Goal: Communication & Community: Answer question/provide support

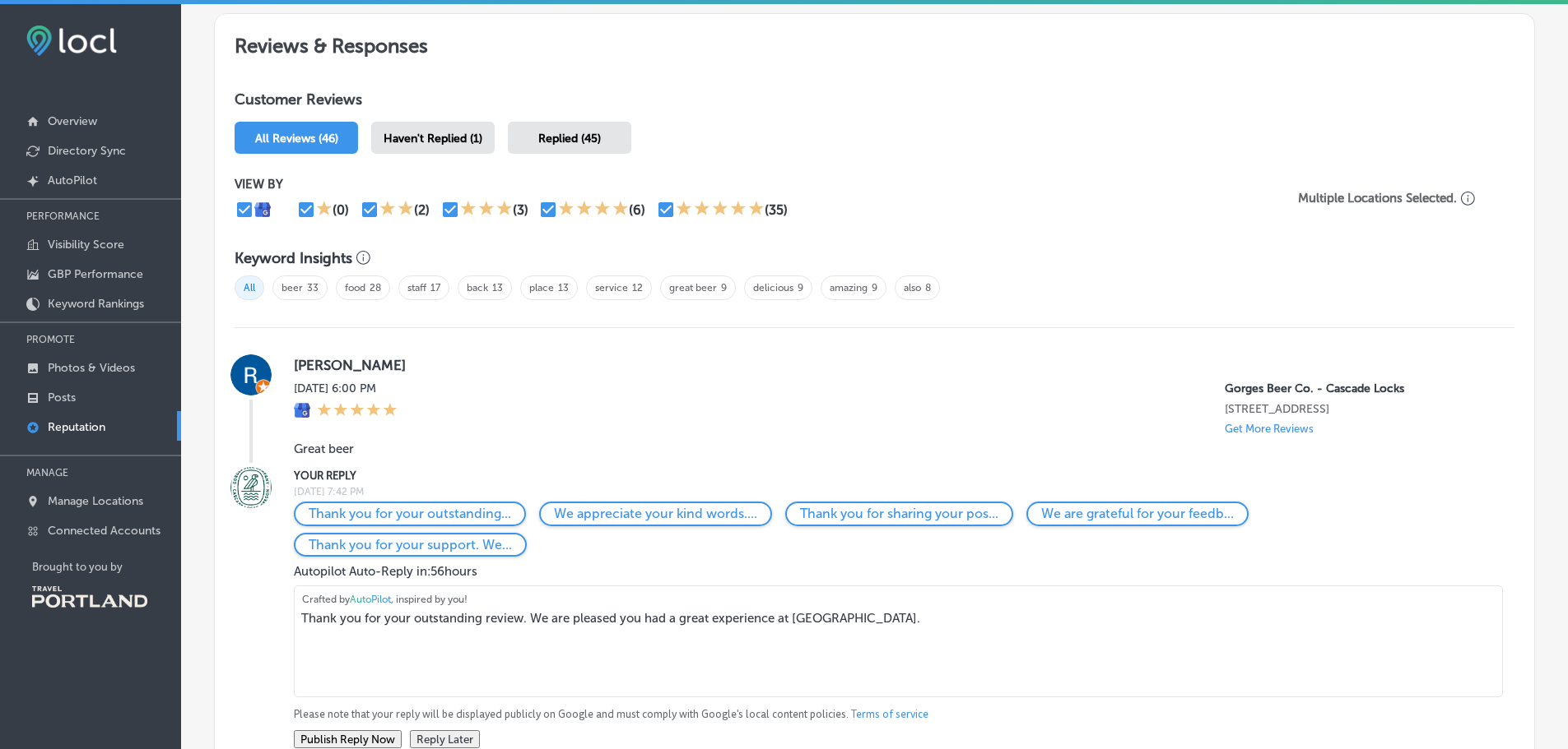
scroll to position [987, 0]
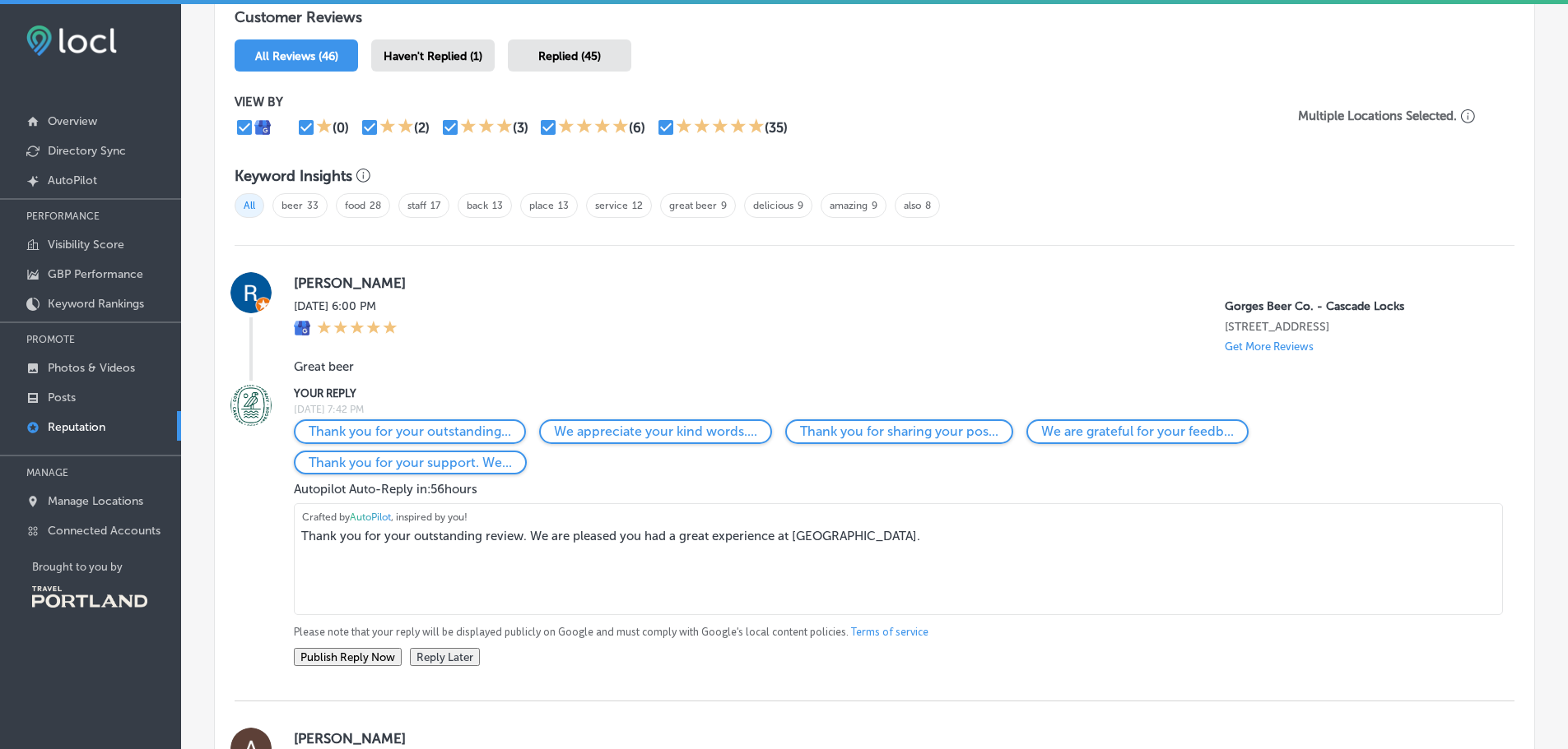
drag, startPoint x: 964, startPoint y: 547, endPoint x: 149, endPoint y: 561, distance: 815.1
click at [149, 561] on div "iconmonstr-menu-thin copy Created with Sketch. Overview Directory Sync Created …" at bounding box center [784, 378] width 1568 height 749
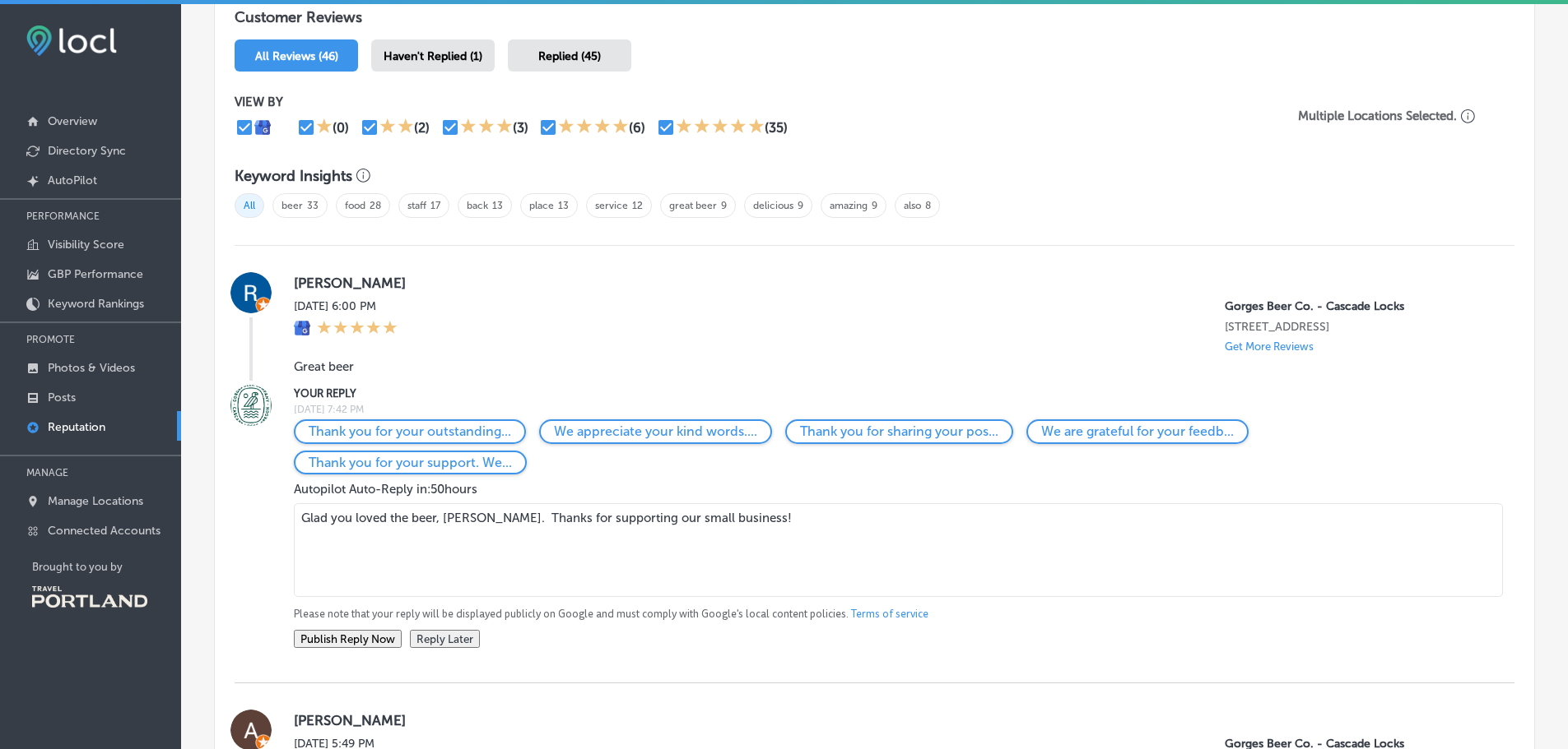
type textarea "Glad you loved the beer, [PERSON_NAME]. Thanks for supporting our small busines…"
click at [331, 648] on button "Publish Reply Now" at bounding box center [348, 638] width 108 height 18
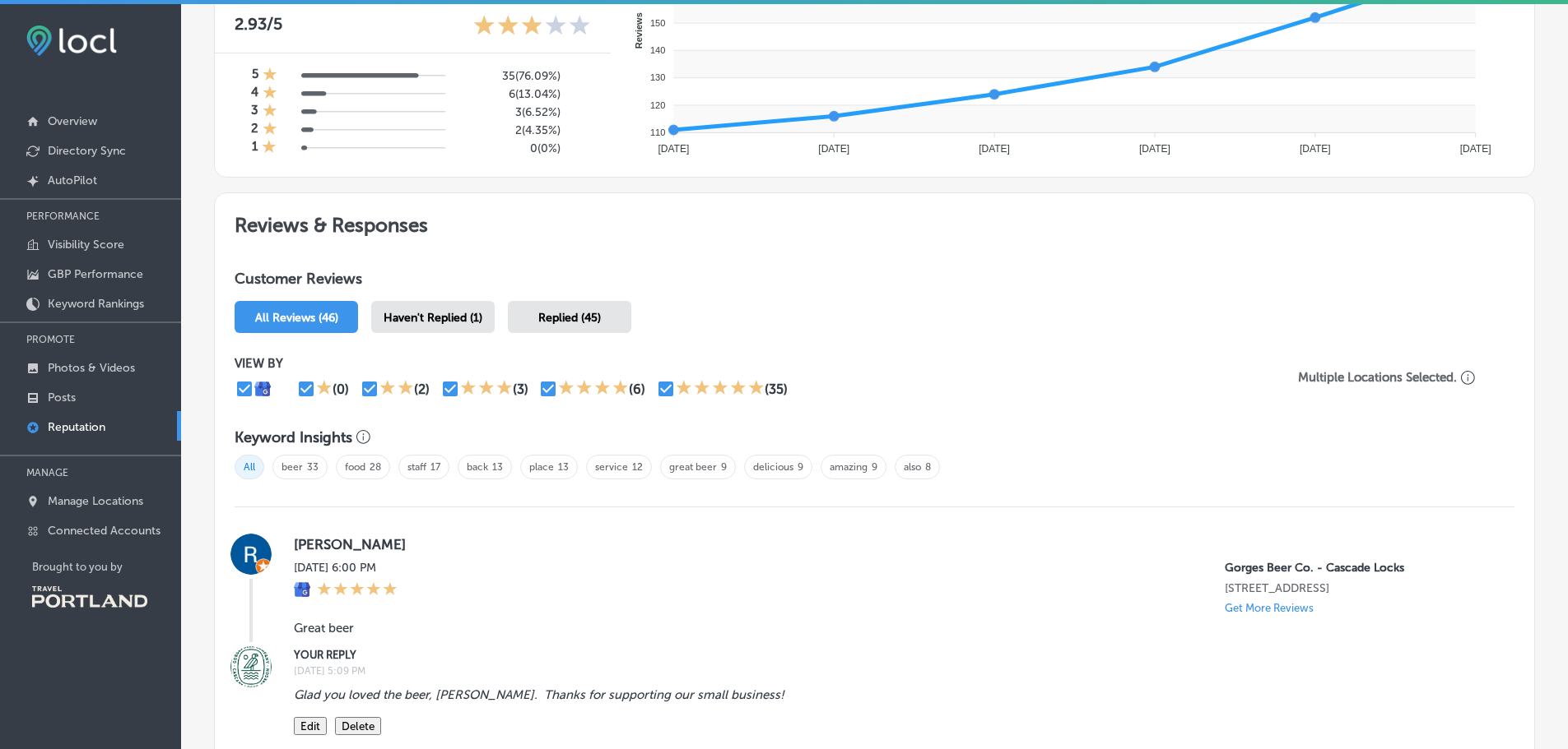
scroll to position [494, 0]
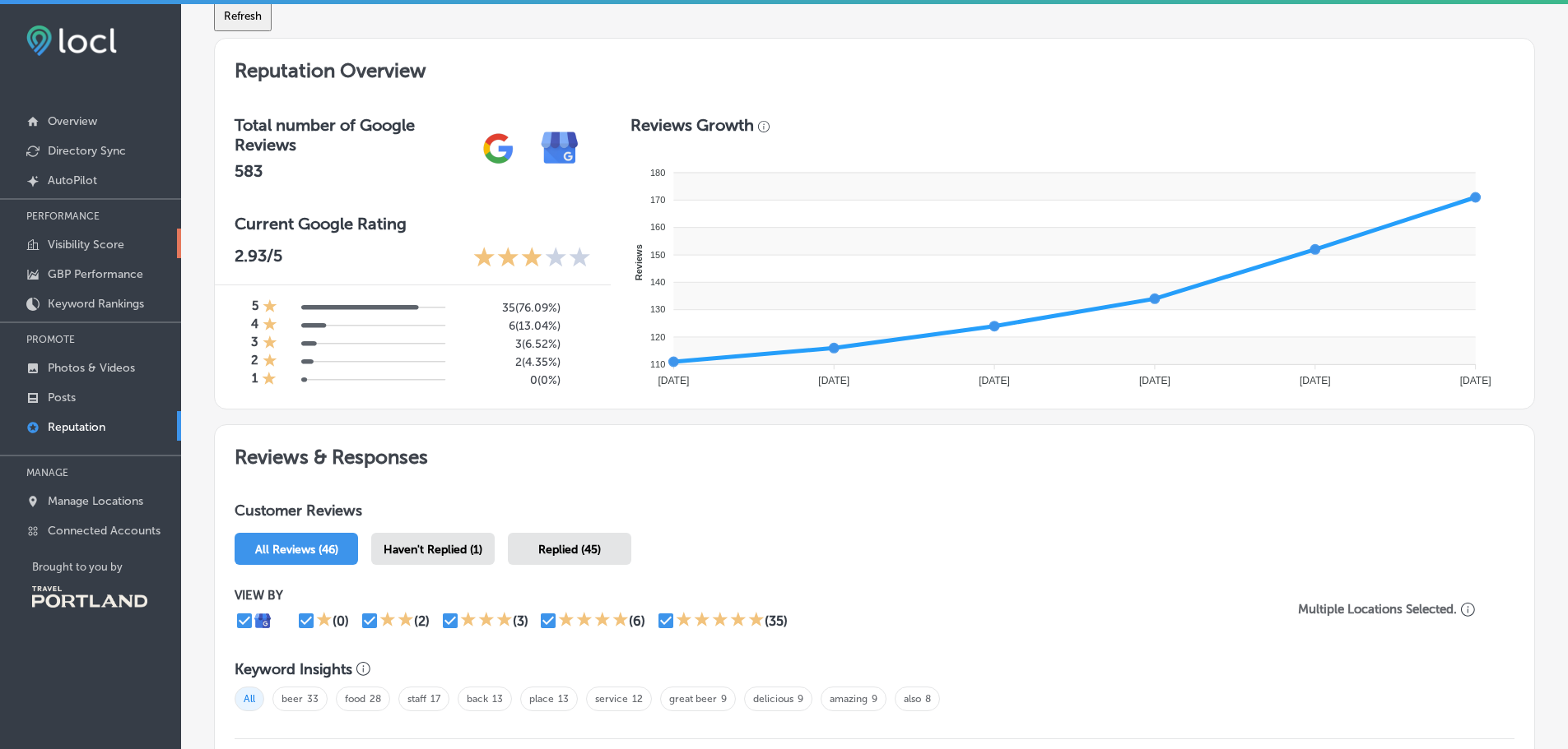
click at [97, 242] on p "Visibility Score" at bounding box center [85, 244] width 77 height 14
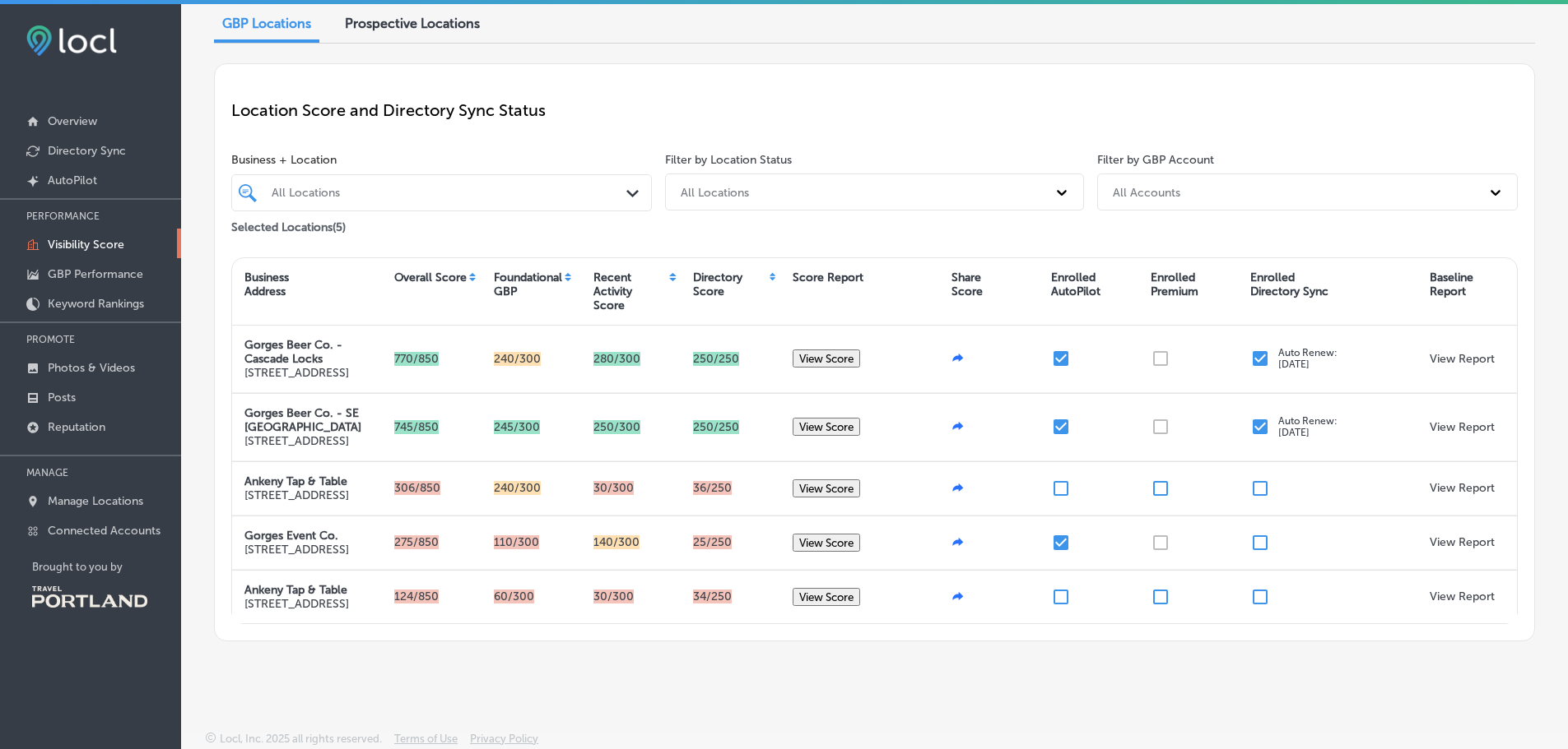
scroll to position [165, 0]
click at [73, 374] on p "Photos & Videos" at bounding box center [91, 368] width 87 height 14
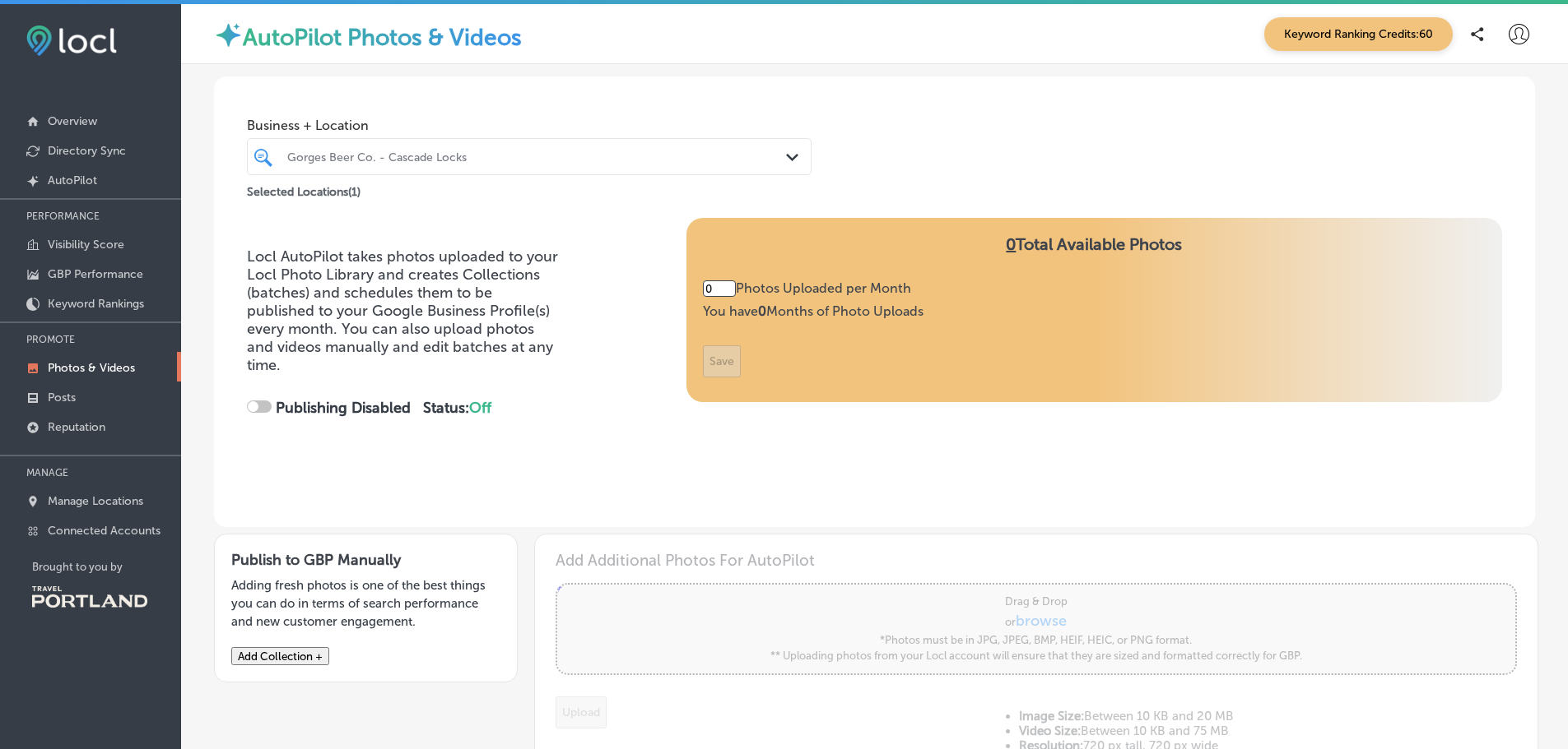
type input "5"
checkbox input "true"
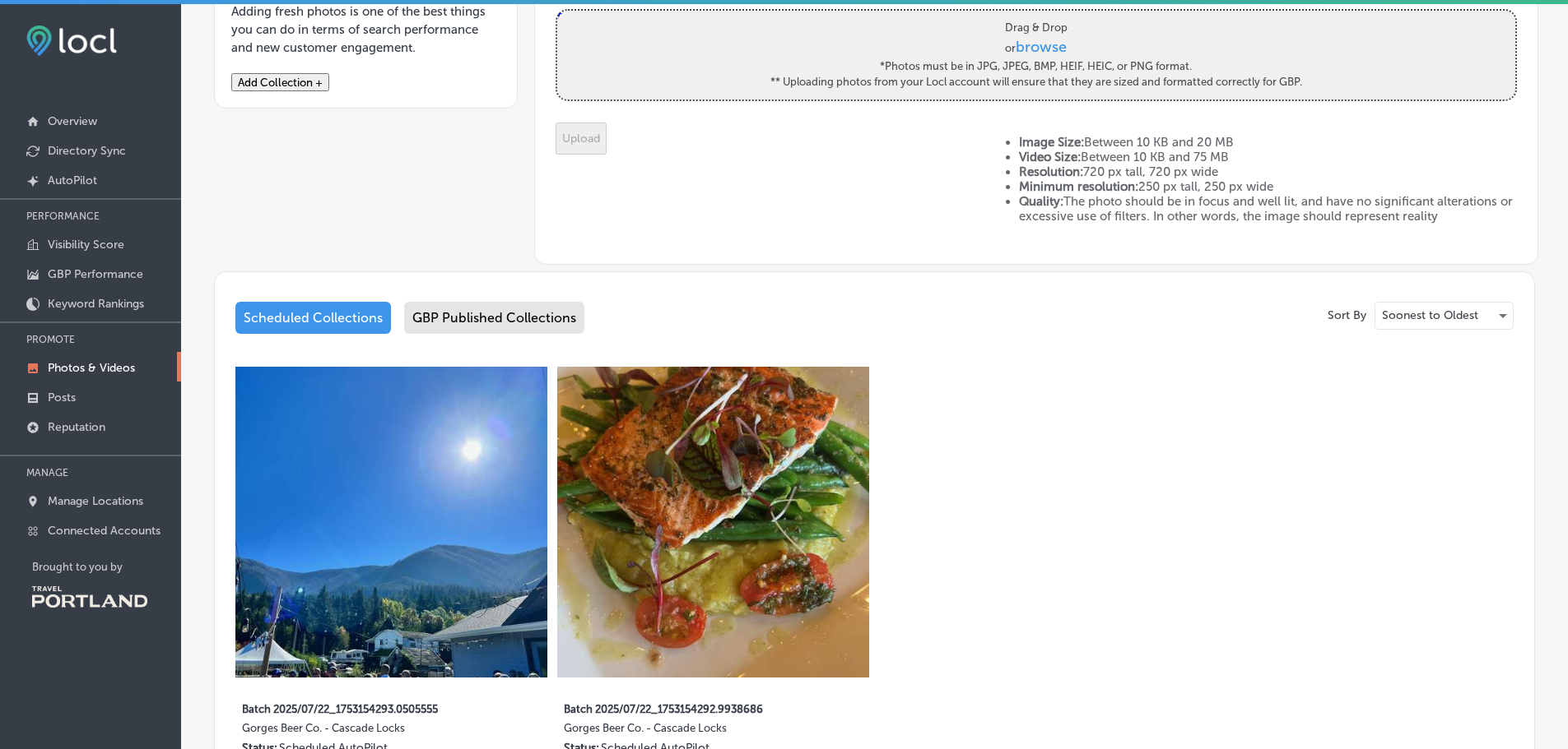
scroll to position [522, 0]
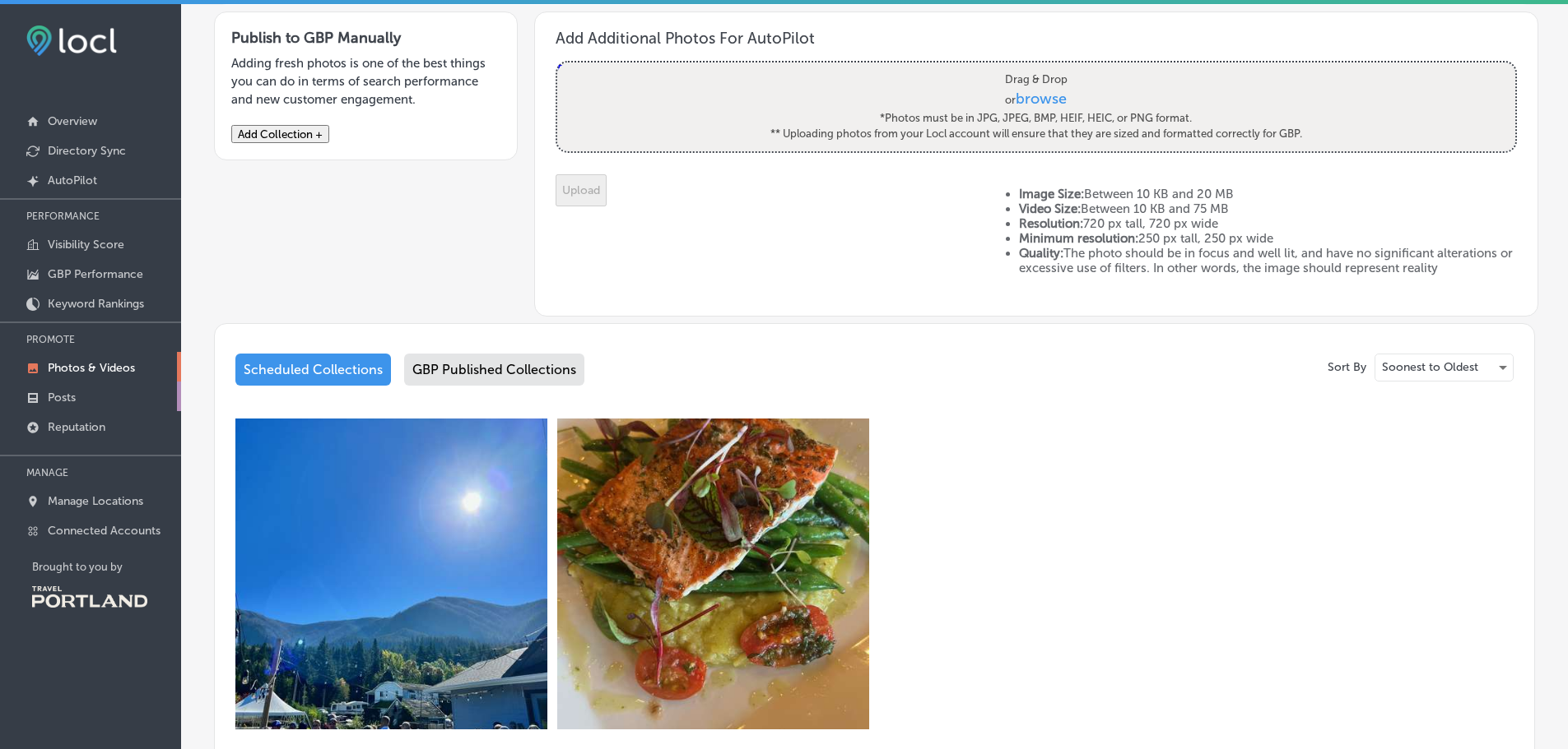
click at [75, 393] on p "Posts" at bounding box center [62, 397] width 28 height 14
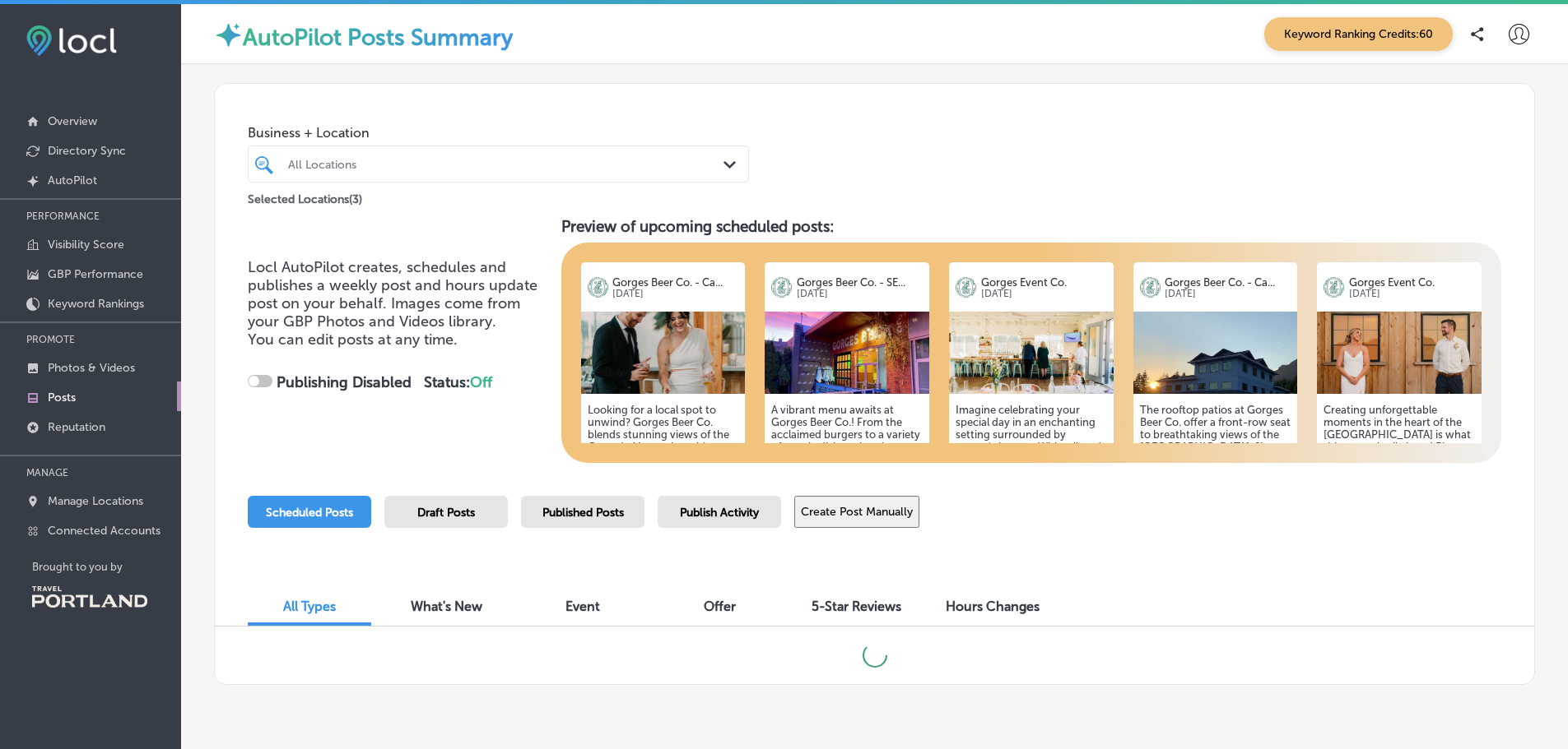
checkbox input "true"
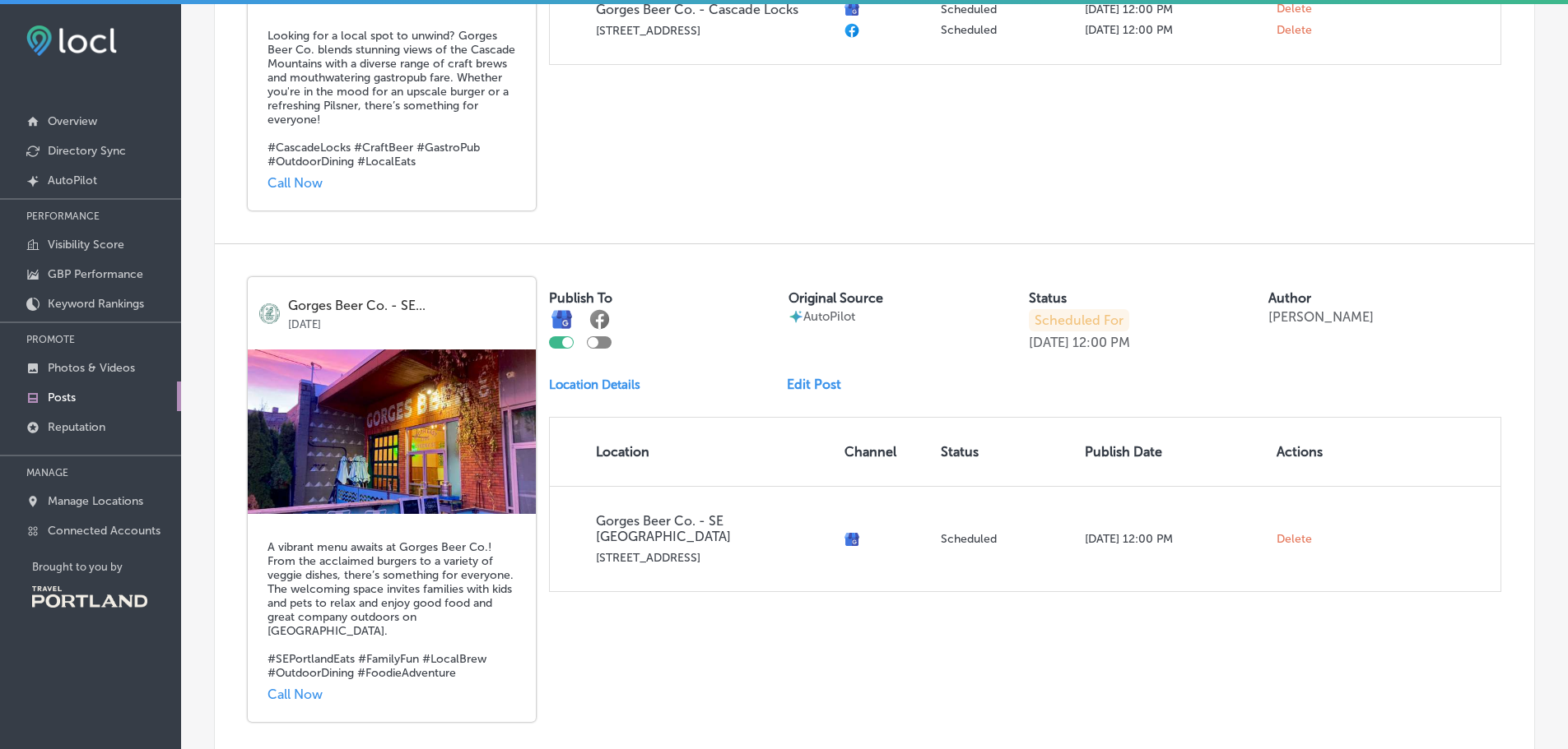
scroll to position [905, 0]
